Goal: Information Seeking & Learning: Learn about a topic

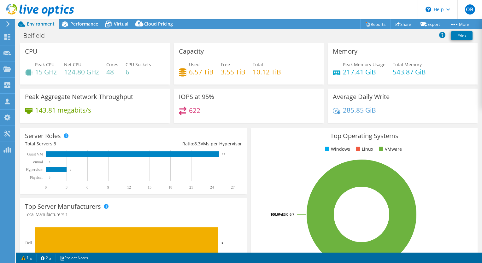
select select "USD"
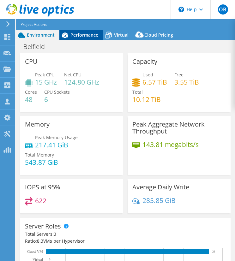
click at [76, 35] on span "Performance" at bounding box center [84, 35] width 28 height 6
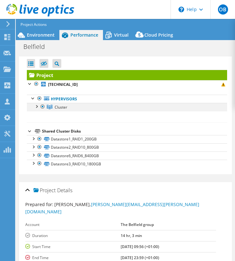
click at [35, 107] on div at bounding box center [36, 106] width 6 height 6
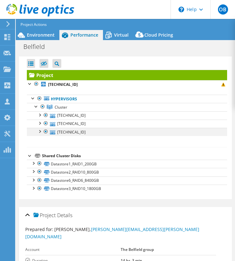
click at [39, 131] on div at bounding box center [39, 131] width 6 height 6
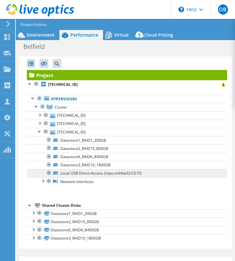
scroll to position [25, 0]
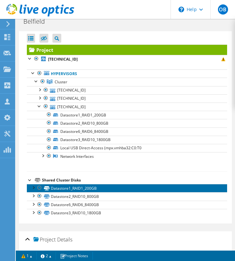
click at [55, 186] on link "Datastore1_RAID1_200GB" at bounding box center [127, 188] width 200 height 8
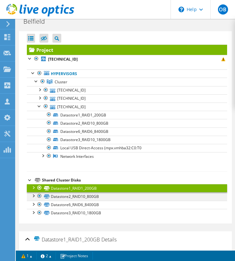
click at [32, 194] on div at bounding box center [33, 195] width 6 height 6
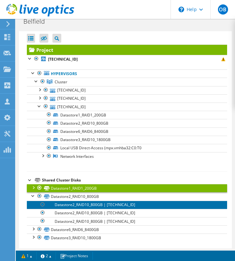
click at [67, 206] on link "Datastore2_RAID10_800GB | [TECHNICAL_ID]" at bounding box center [127, 205] width 200 height 8
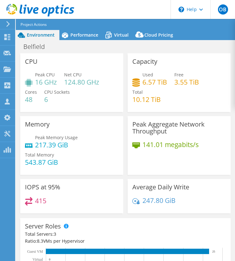
select select "USD"
click at [90, 38] on span "Performance" at bounding box center [84, 35] width 28 height 6
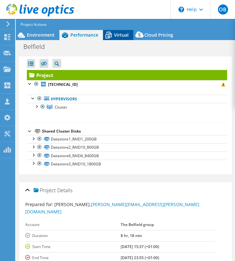
click at [119, 33] on span "Virtual" at bounding box center [121, 35] width 15 height 6
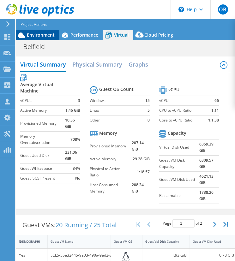
click at [41, 31] on div "Environment" at bounding box center [38, 35] width 44 height 10
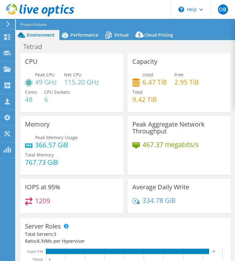
select select "USD"
